Goal: Obtain resource: Download file/media

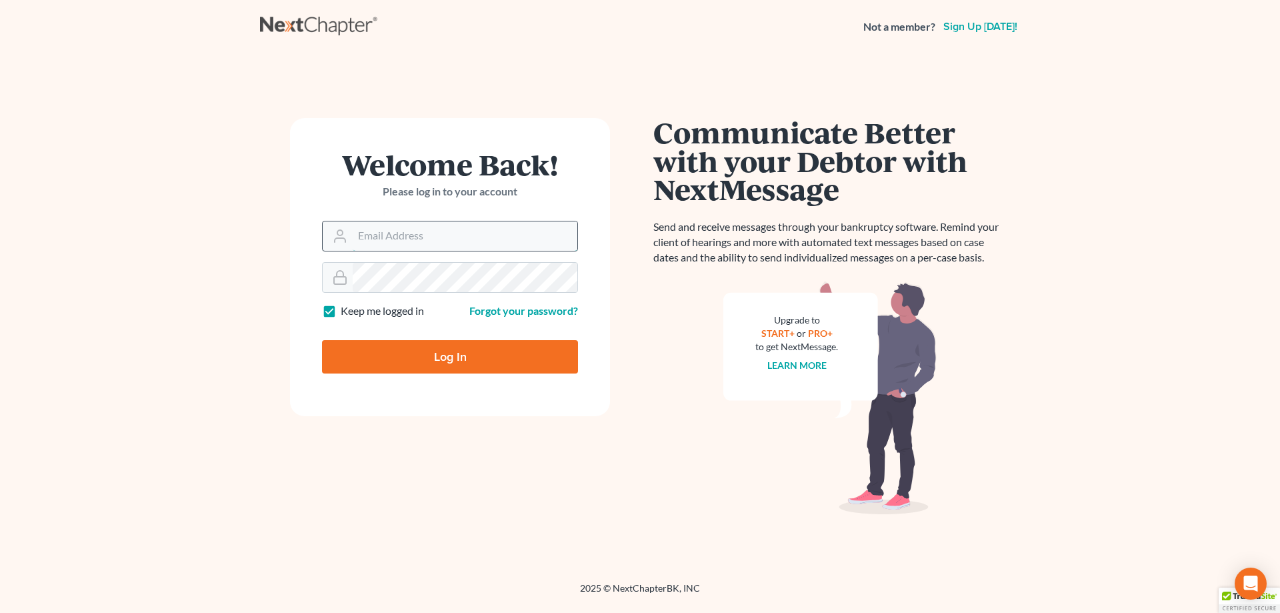
click at [489, 237] on input "Email Address" at bounding box center [465, 235] width 225 height 29
type input "[PERSON_NAME][EMAIL_ADDRESS][DOMAIN_NAME]"
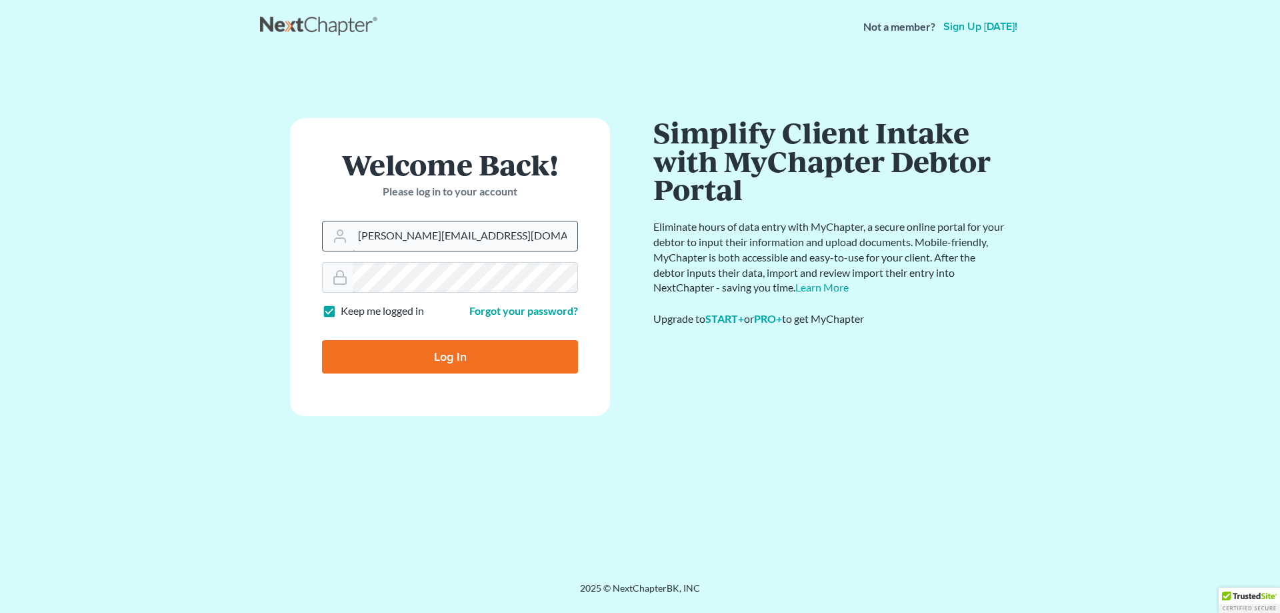
click at [322, 340] on input "Log In" at bounding box center [450, 356] width 256 height 33
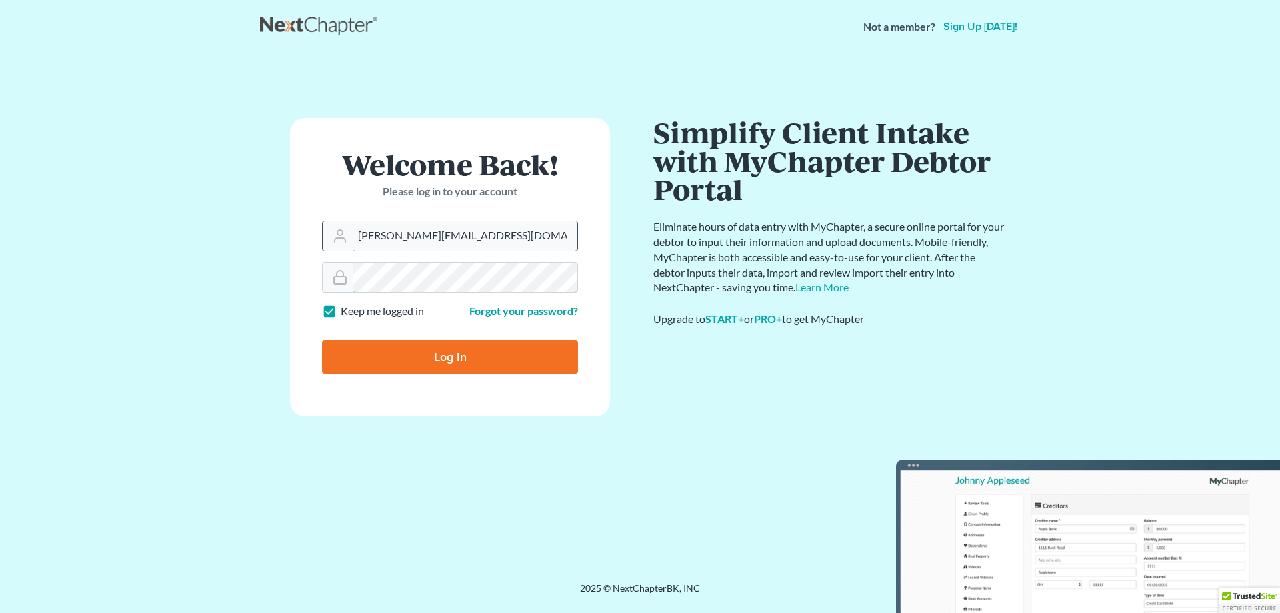
type input "Thinking..."
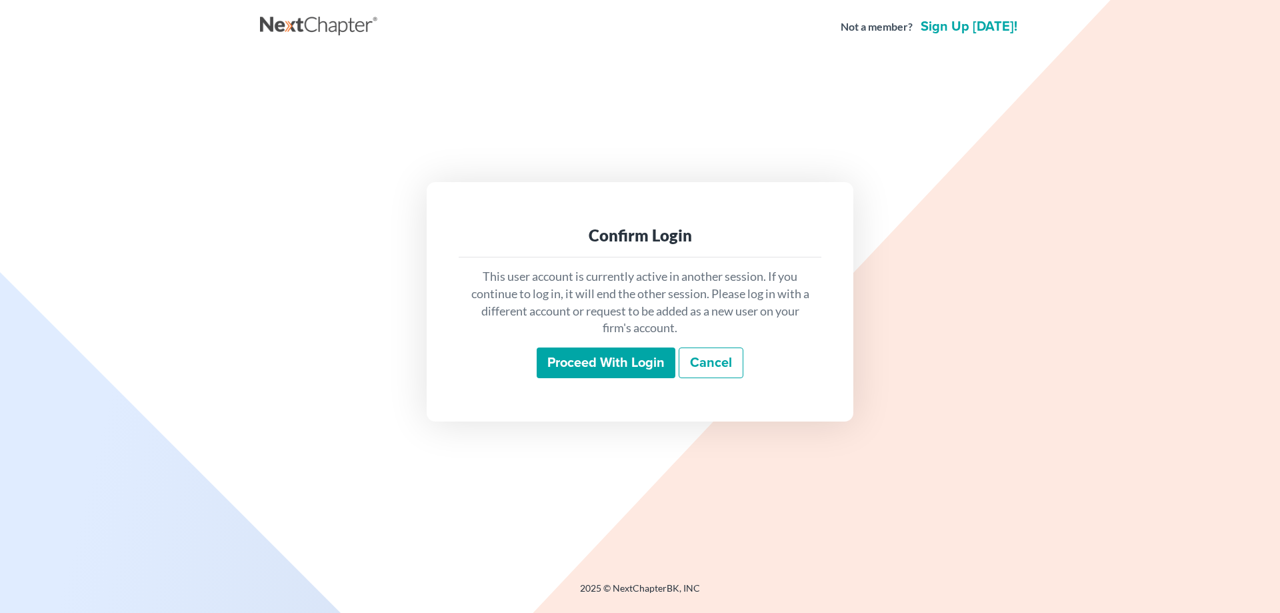
click at [657, 353] on input "Proceed with login" at bounding box center [606, 362] width 139 height 31
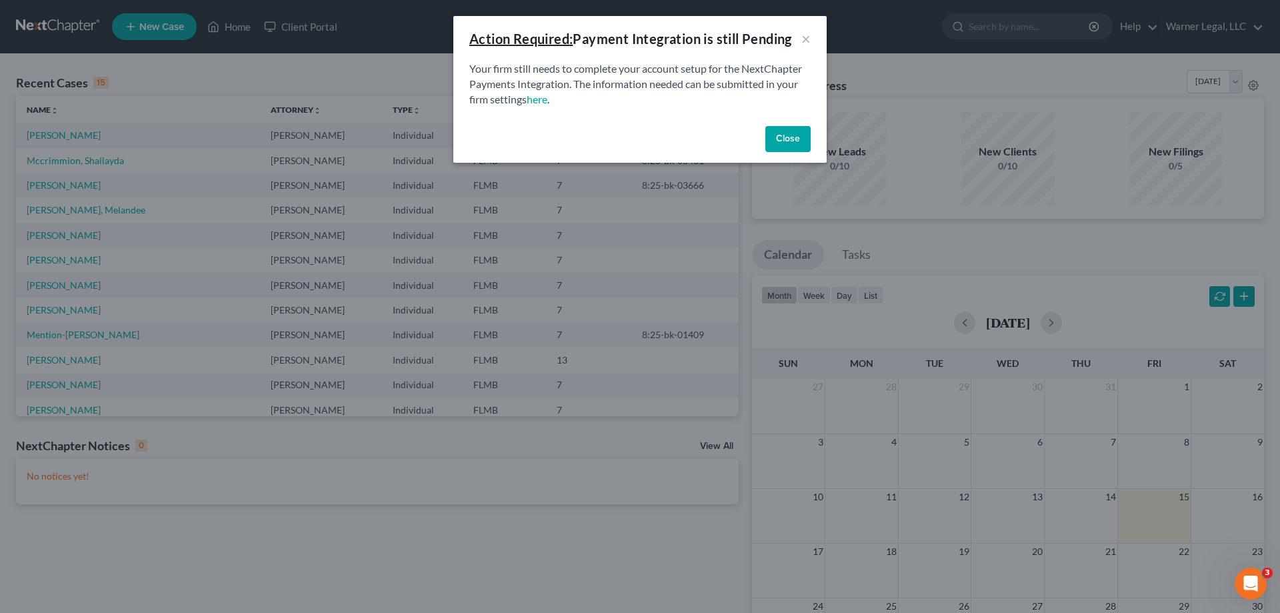
click at [793, 141] on button "Close" at bounding box center [787, 139] width 45 height 27
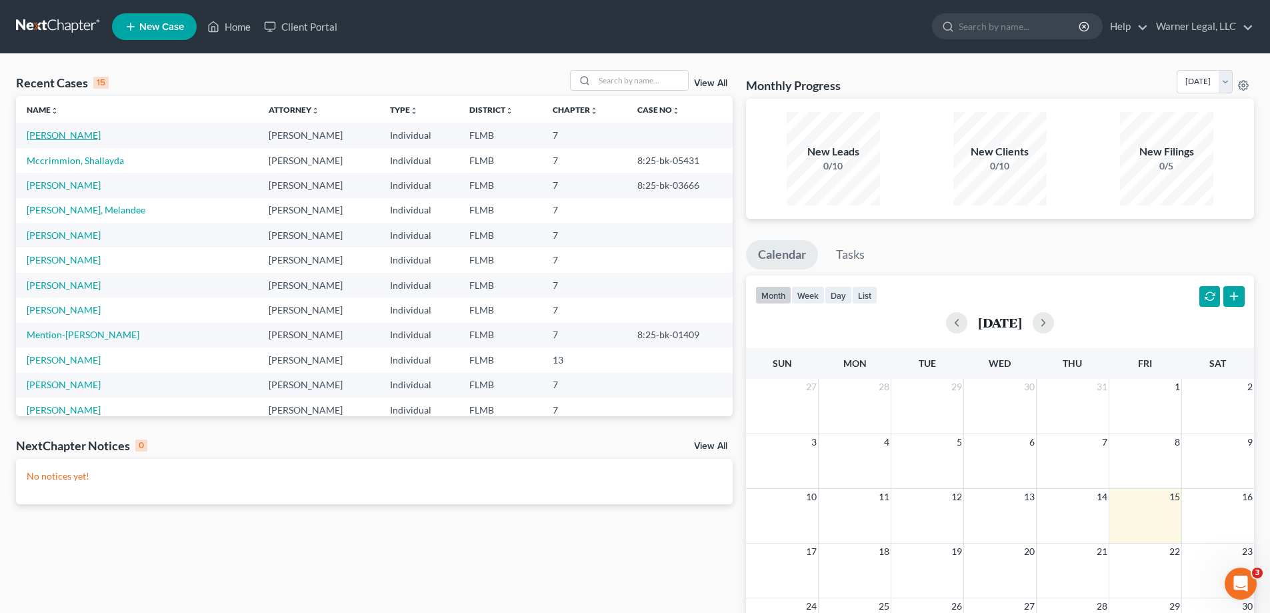
click at [79, 133] on link "[PERSON_NAME]" at bounding box center [64, 134] width 74 height 11
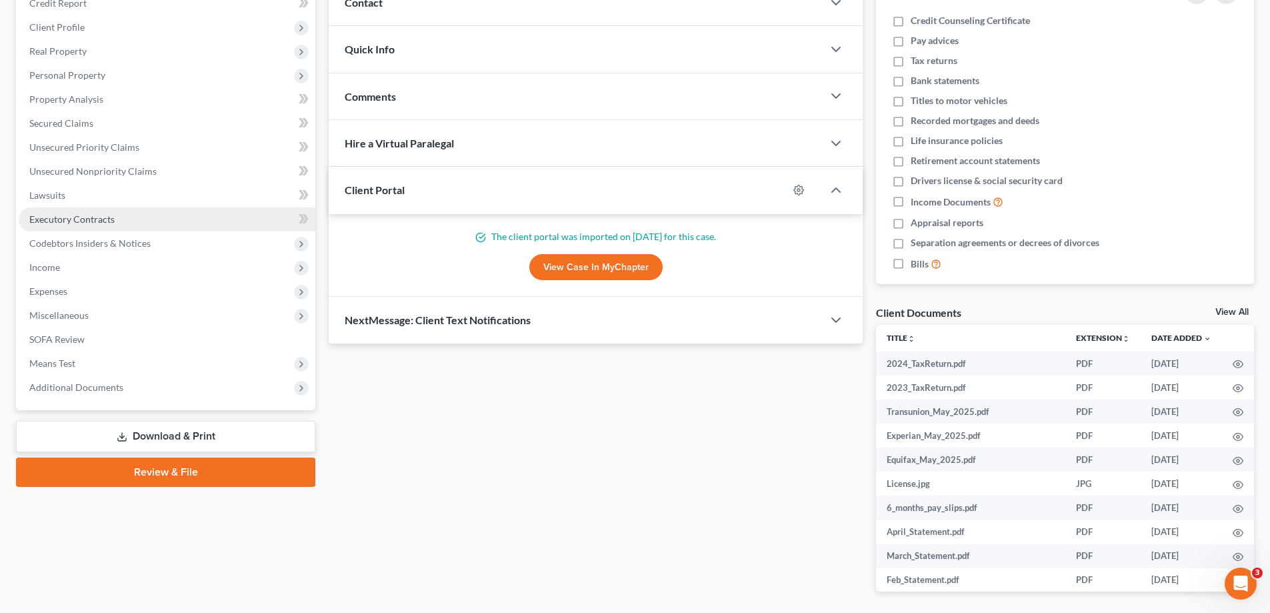
scroll to position [200, 0]
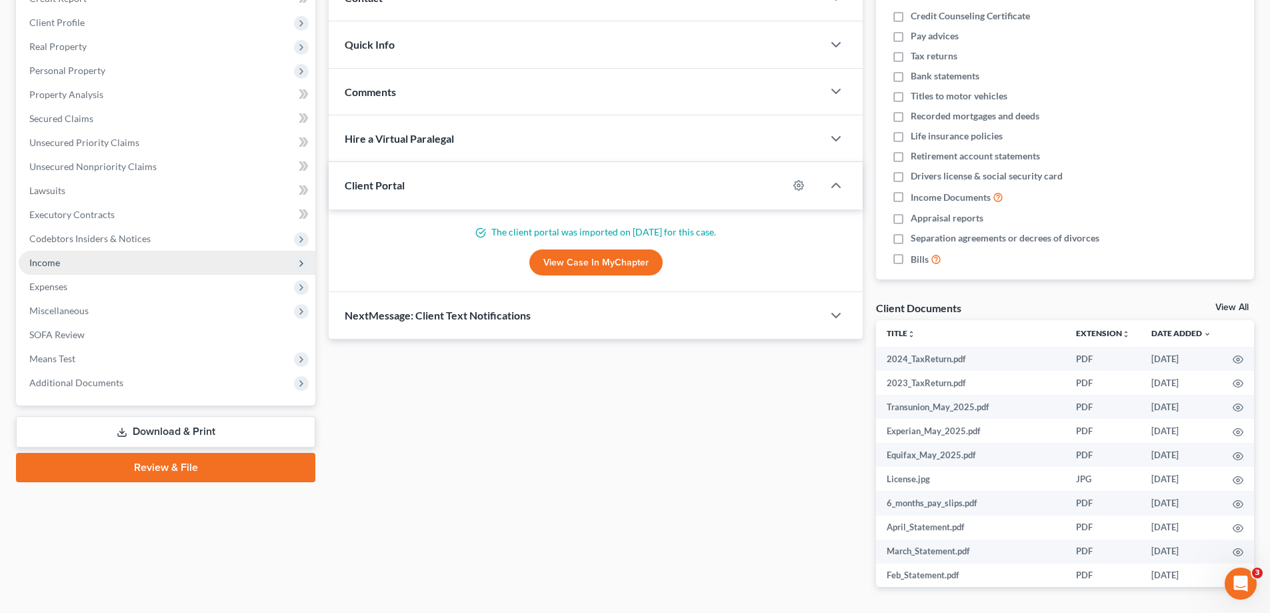
click at [57, 266] on span "Income" at bounding box center [44, 262] width 31 height 11
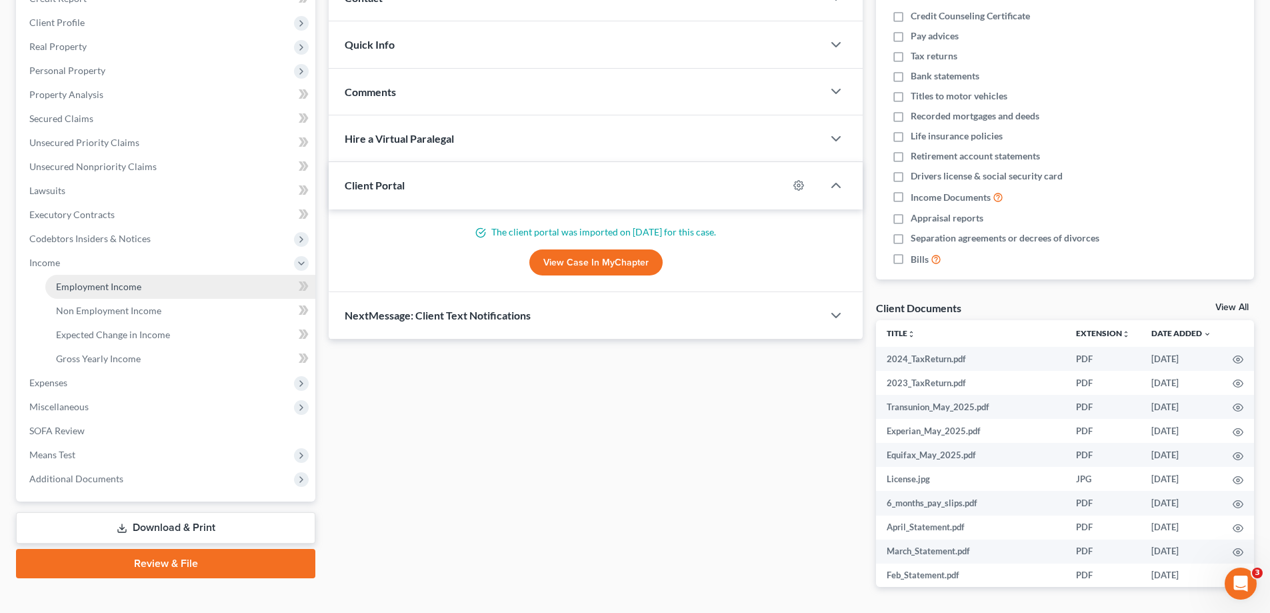
click at [137, 289] on span "Employment Income" at bounding box center [98, 286] width 85 height 11
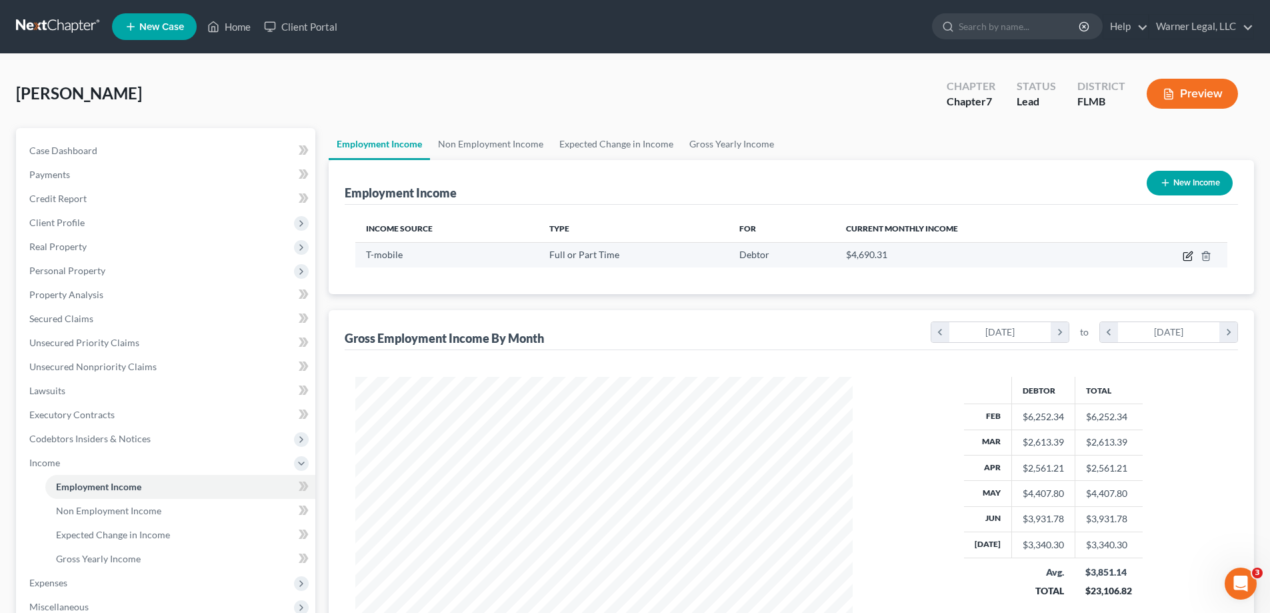
click at [1188, 260] on icon "button" at bounding box center [1187, 257] width 8 height 8
select select "0"
select select "9"
select select "2"
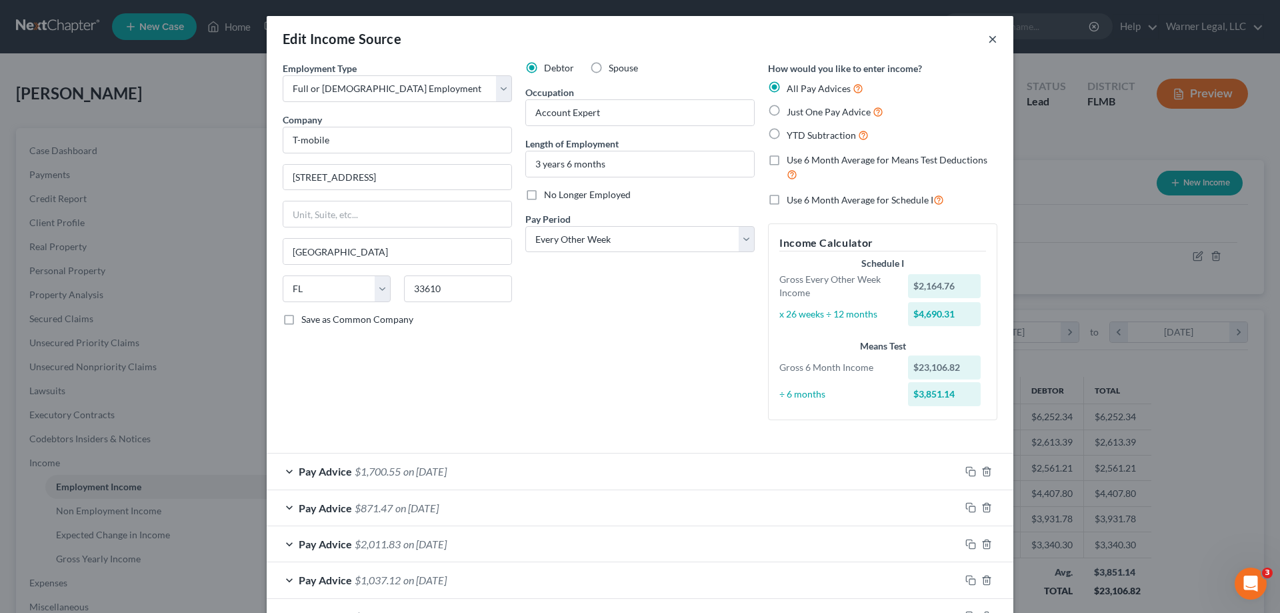
click at [988, 37] on button "×" at bounding box center [992, 39] width 9 height 16
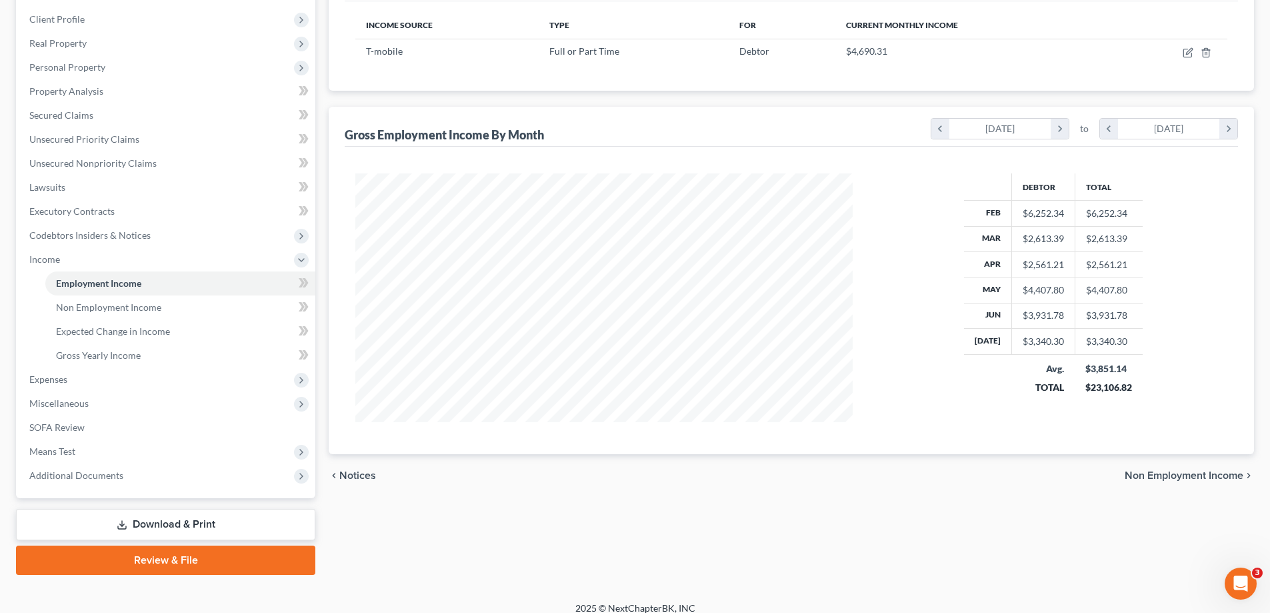
scroll to position [216, 0]
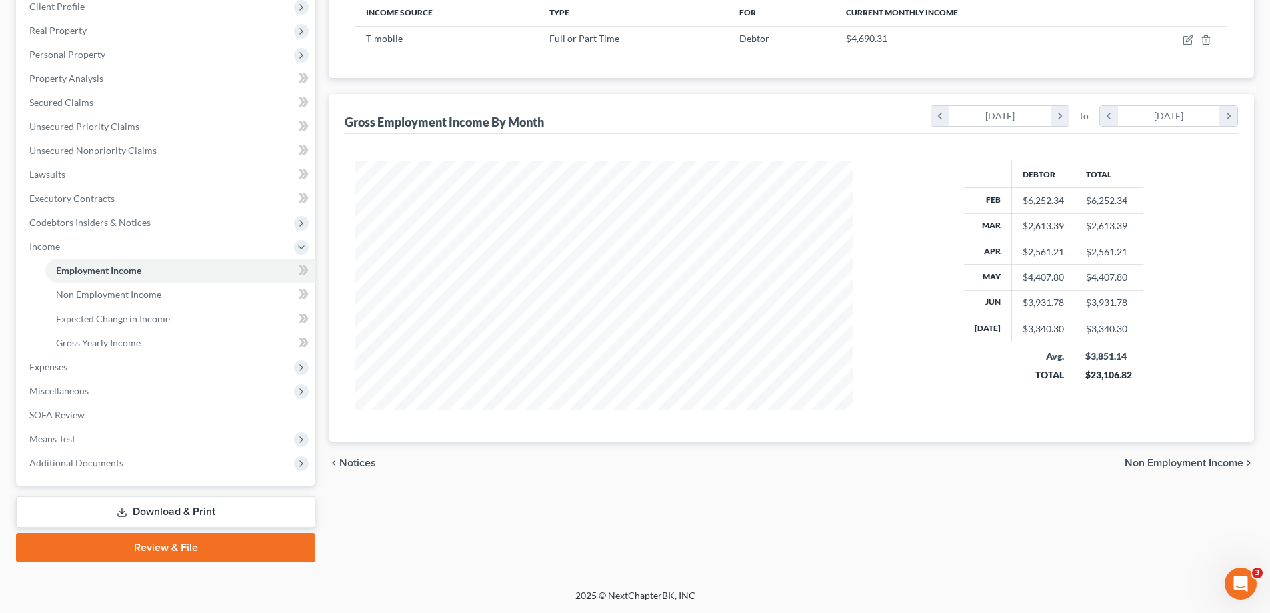
click at [197, 513] on link "Download & Print" at bounding box center [165, 511] width 299 height 31
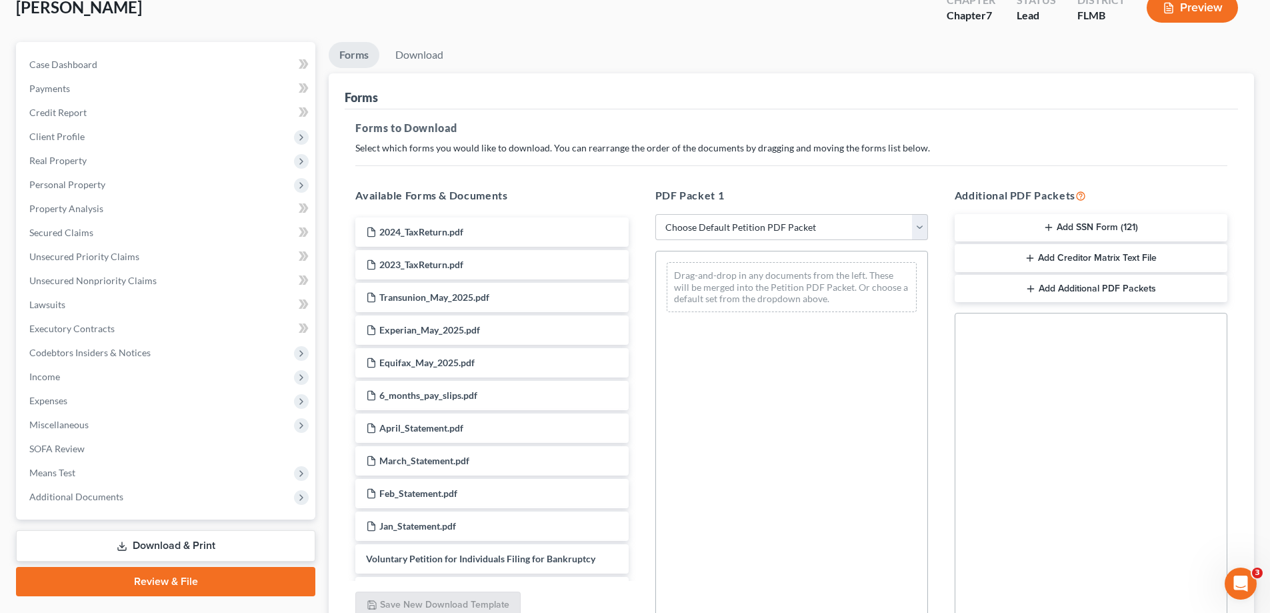
scroll to position [133, 0]
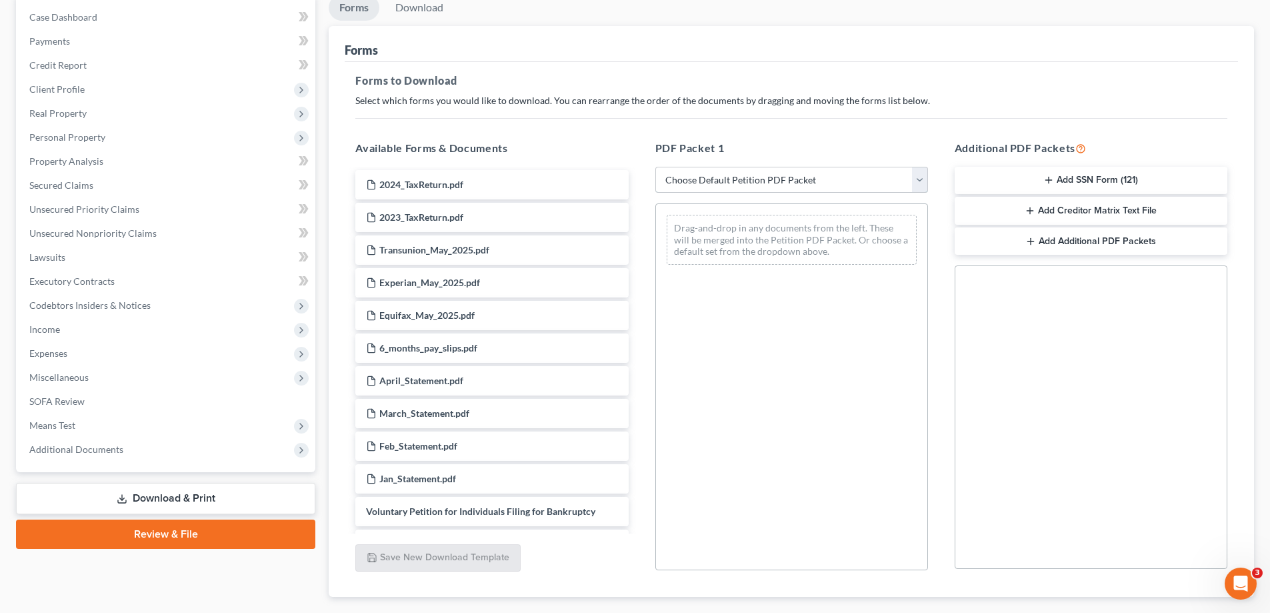
click at [916, 181] on select "Choose Default Petition PDF Packet Complete Bankruptcy Petition (all forms and …" at bounding box center [791, 180] width 273 height 27
select select "0"
click at [655, 167] on select "Choose Default Petition PDF Packet Complete Bankruptcy Petition (all forms and …" at bounding box center [791, 180] width 273 height 27
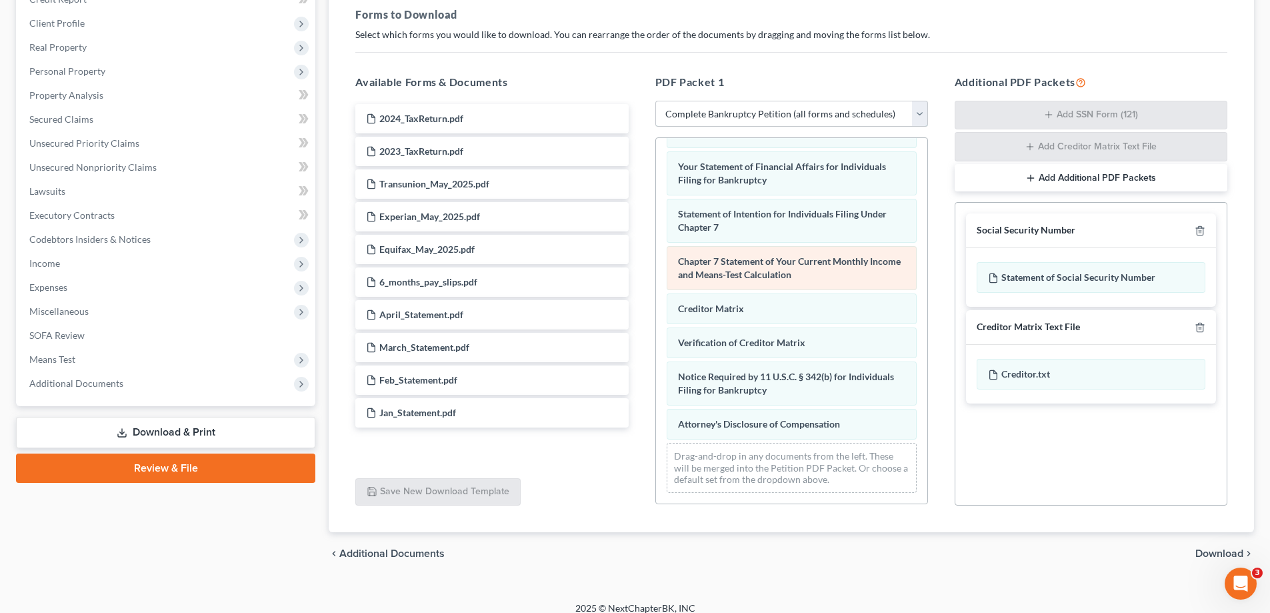
scroll to position [212, 0]
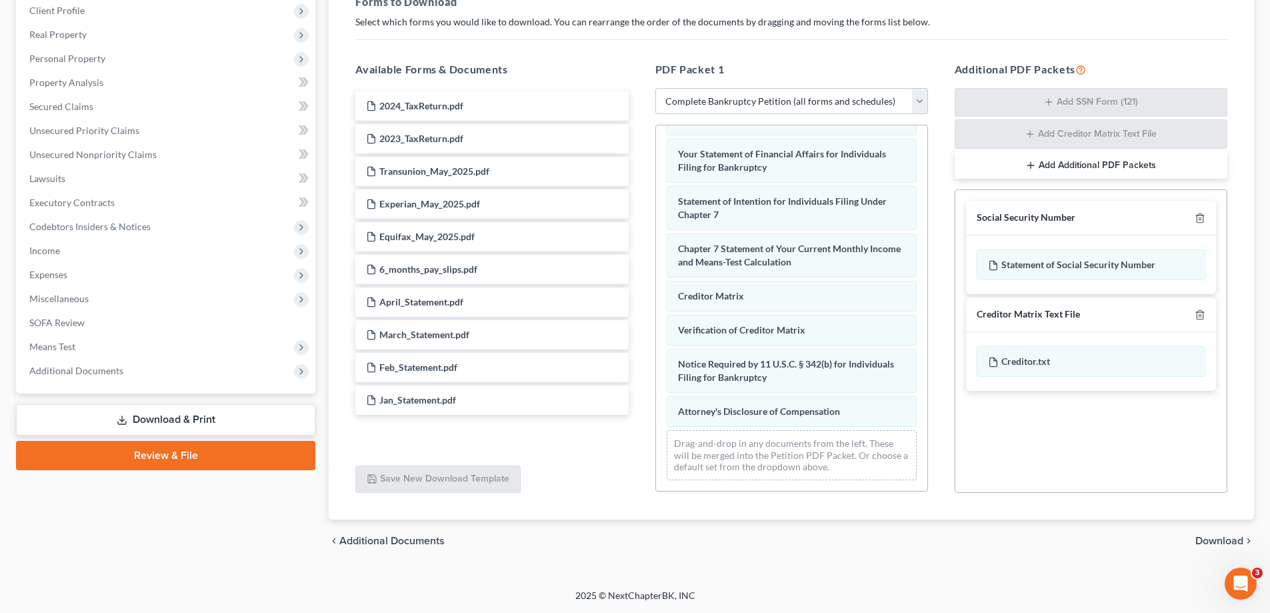
click at [1215, 541] on span "Download" at bounding box center [1219, 540] width 48 height 11
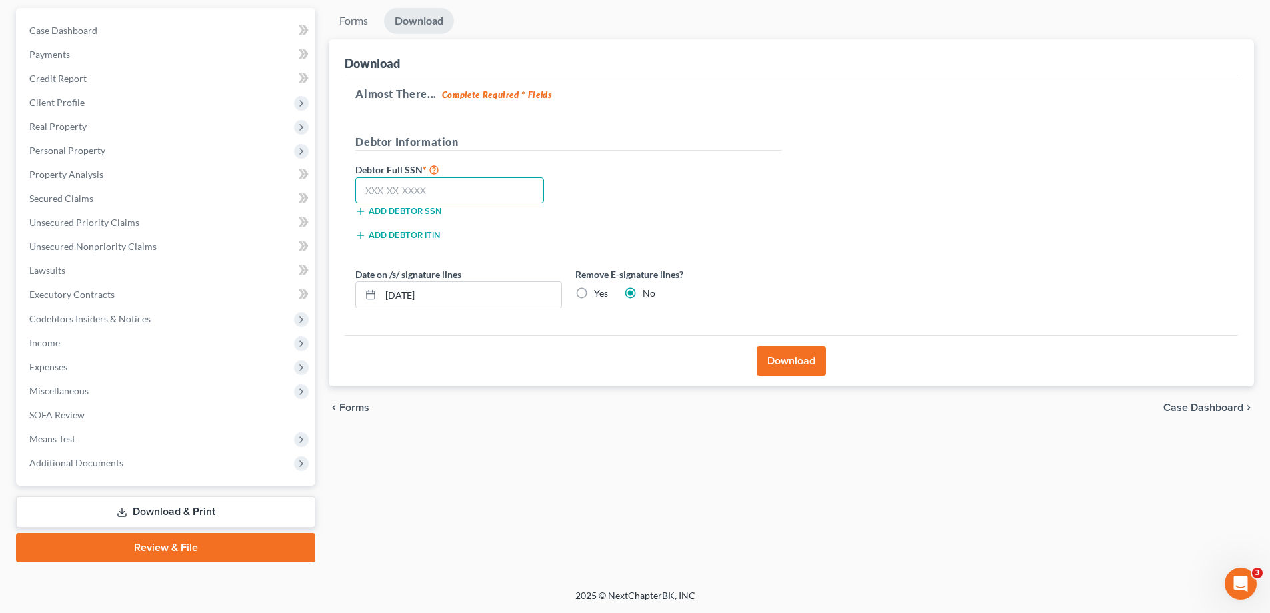
click at [466, 195] on input "text" at bounding box center [449, 190] width 189 height 27
type input "593-02-7590"
click at [739, 207] on div "Debtor Full SSN * 593-02-7590 Add debtor SSN" at bounding box center [569, 194] width 440 height 67
click at [594, 294] on label "Yes" at bounding box center [601, 293] width 14 height 13
click at [599, 294] on input "Yes" at bounding box center [603, 291] width 9 height 9
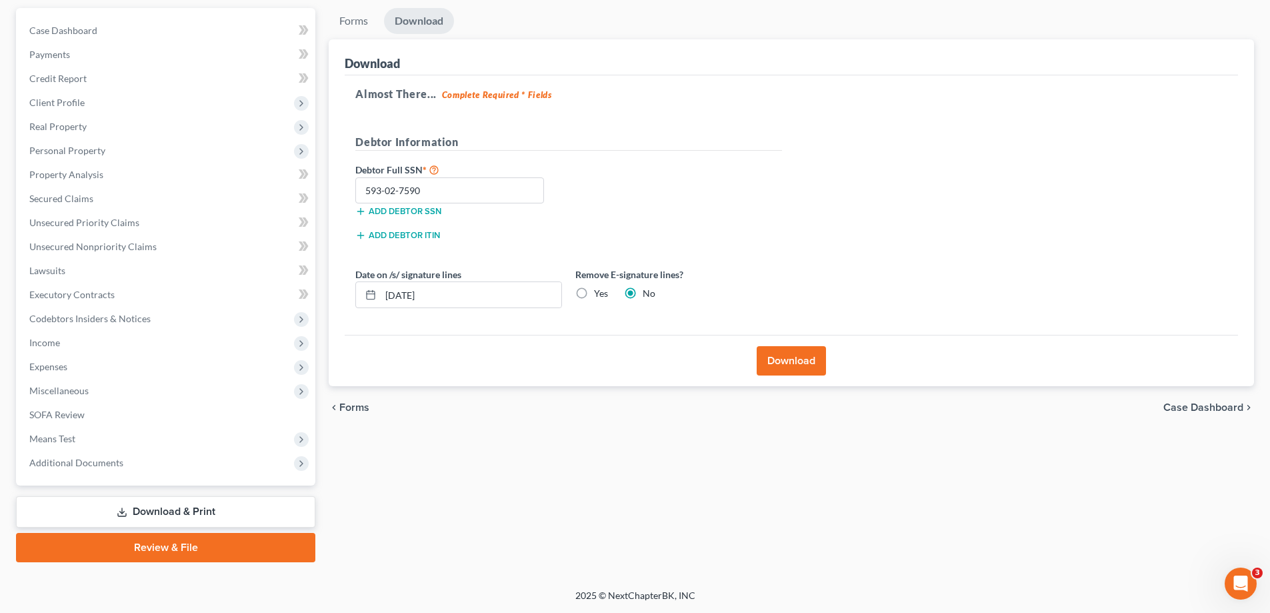
radio input "true"
radio input "false"
click at [788, 365] on button "Download" at bounding box center [791, 360] width 69 height 29
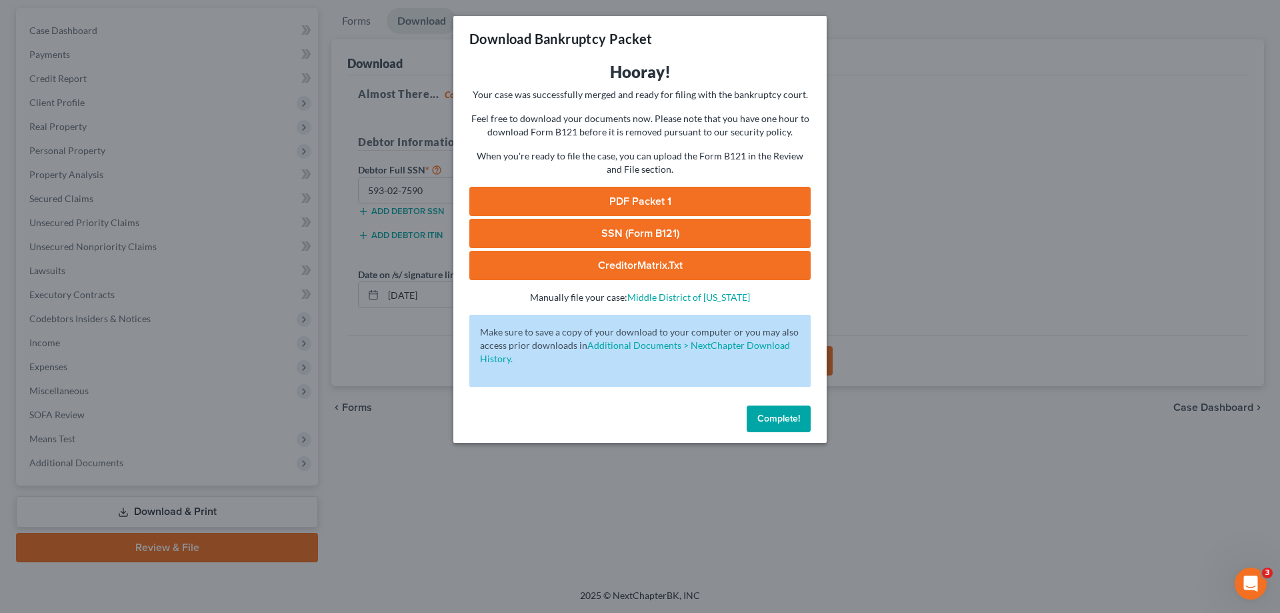
click at [647, 203] on link "PDF Packet 1" at bounding box center [639, 201] width 341 height 29
